Goal: Check status

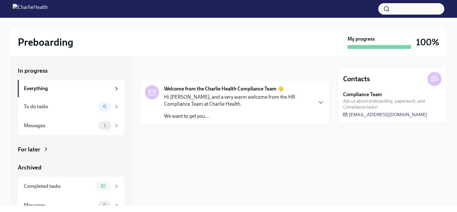
click at [220, 137] on div at bounding box center [235, 135] width 190 height 20
click at [105, 111] on div "To do tasks 0" at bounding box center [71, 106] width 107 height 19
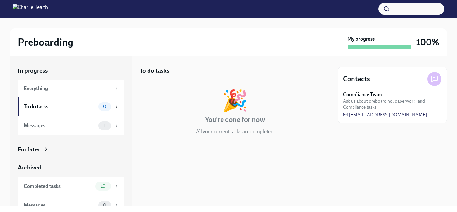
click at [48, 11] on img at bounding box center [30, 9] width 35 height 10
click at [173, 69] on div "To do tasks" at bounding box center [235, 71] width 190 height 8
